Goal: Task Accomplishment & Management: Manage account settings

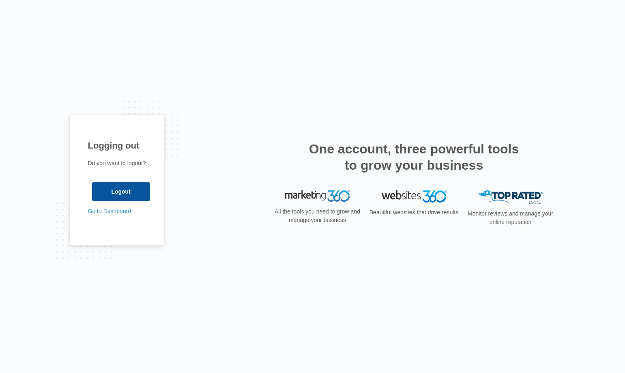
click at [133, 190] on input "Logout" at bounding box center [121, 191] width 58 height 19
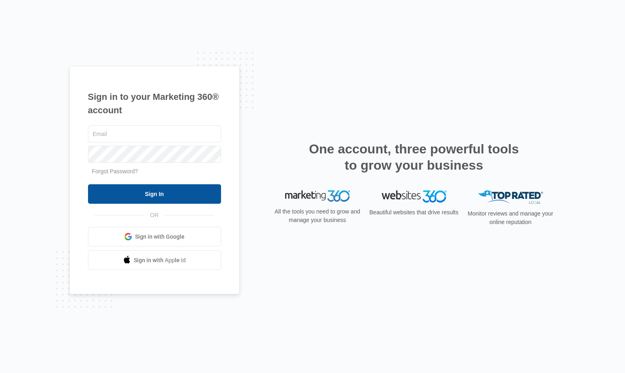
type input "[PERSON_NAME][EMAIL_ADDRESS][DOMAIN_NAME]"
click at [137, 192] on input "Sign In" at bounding box center [154, 193] width 133 height 19
